Goal: Information Seeking & Learning: Learn about a topic

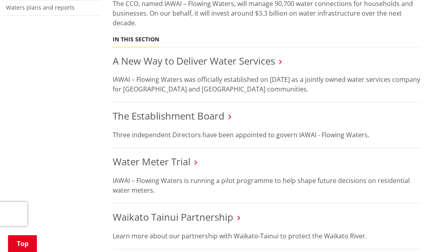
scroll to position [329, 0]
click at [184, 109] on link "The Establishment Board" at bounding box center [169, 115] width 112 height 13
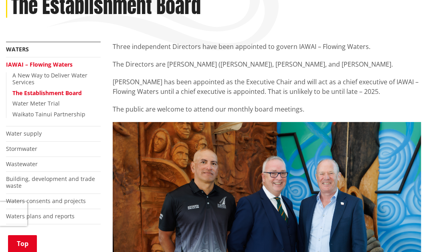
scroll to position [120, 0]
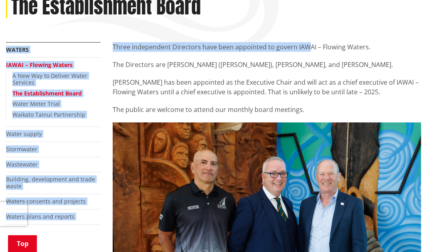
drag, startPoint x: 157, startPoint y: 41, endPoint x: 306, endPoint y: 46, distance: 148.5
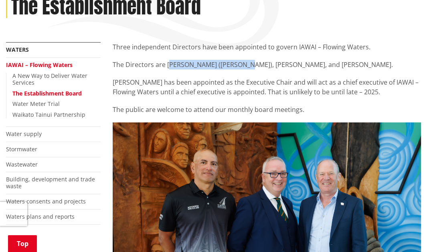
drag, startPoint x: 168, startPoint y: 62, endPoint x: 247, endPoint y: 65, distance: 79.1
click at [247, 65] on p "The Directors are [PERSON_NAME] ([PERSON_NAME]), [PERSON_NAME], and [PERSON_NAM…" at bounding box center [267, 65] width 308 height 10
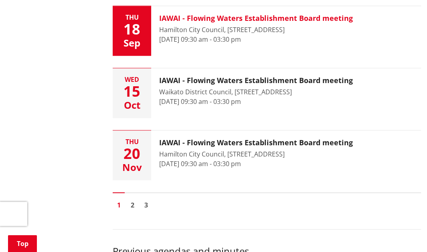
scroll to position [385, 0]
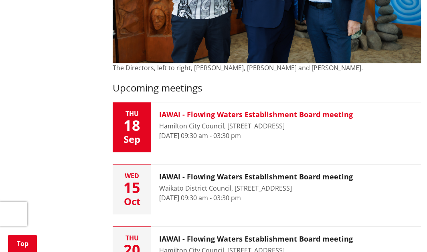
click at [295, 117] on h3 "IAWAI - Flowing Waters Establishment Board meeting" at bounding box center [256, 114] width 194 height 9
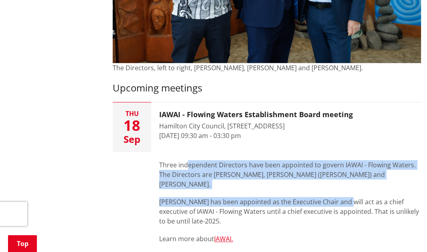
drag, startPoint x: 188, startPoint y: 166, endPoint x: 344, endPoint y: 194, distance: 158.8
click at [344, 194] on div "Three independent Directors have been appointed to govern IAWAI - Flowing Water…" at bounding box center [290, 201] width 262 height 83
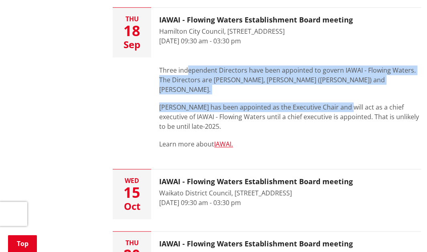
scroll to position [480, 0]
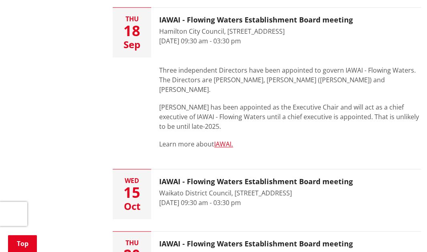
click at [374, 118] on p "[PERSON_NAME] has been appointed as the Executive Chair and will act as a chief…" at bounding box center [290, 116] width 262 height 29
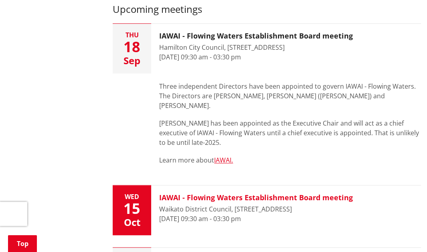
scroll to position [466, 0]
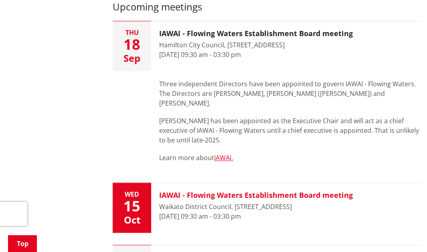
click at [302, 191] on h3 "IAWAI - Flowing Waters Establishment Board meeting" at bounding box center [256, 195] width 194 height 9
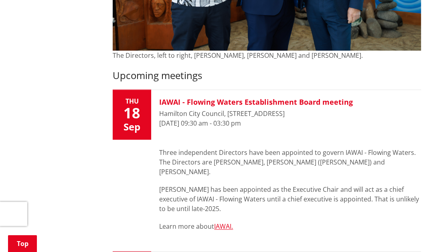
scroll to position [409, 0]
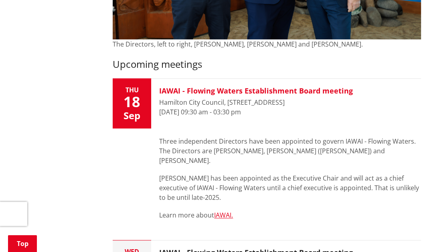
drag, startPoint x: 284, startPoint y: 112, endPoint x: 176, endPoint y: 105, distance: 107.7
click at [176, 105] on div "IAWAI - Flowing Waters Establishment Board meeting Hamilton City Council, [STRE…" at bounding box center [256, 104] width 210 height 50
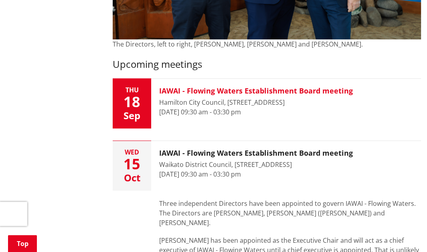
drag, startPoint x: 283, startPoint y: 110, endPoint x: 174, endPoint y: 83, distance: 112.4
click at [174, 83] on div "IAWAI - Flowing Waters Establishment Board meeting Hamilton City Council, [STRE…" at bounding box center [256, 104] width 210 height 50
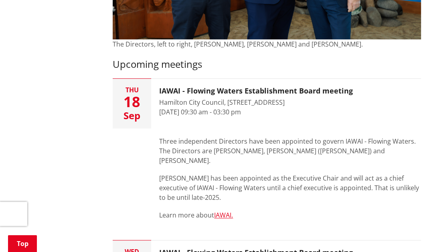
drag, startPoint x: 159, startPoint y: 86, endPoint x: 277, endPoint y: 152, distance: 135.2
click at [277, 152] on li "[DATE] IAWAI - Flowing Waters Establishment Board meeting Hamilton City Council…" at bounding box center [267, 153] width 308 height 150
drag, startPoint x: 285, startPoint y: 113, endPoint x: 299, endPoint y: 135, distance: 26.1
click at [299, 135] on li "[DATE] IAWAI - Flowing Waters Establishment Board meeting Hamilton City Council…" at bounding box center [267, 153] width 308 height 150
